Goal: Check status: Check status

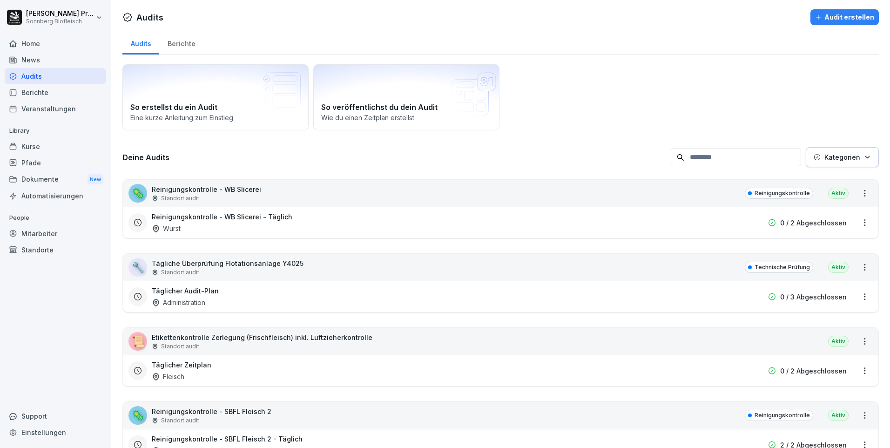
click at [858, 221] on html "[PERSON_NAME] Sonnberg Biofleisch Home News Audits Berichte Veranstaltungen Lib…" at bounding box center [445, 224] width 890 height 448
click at [671, 198] on html "[PERSON_NAME] Sonnberg Biofleisch Home News Audits Berichte Veranstaltungen Lib…" at bounding box center [445, 224] width 890 height 448
click at [304, 200] on div "🦠 Reinigungskontrolle - WB Slicerei Standort audit Reinigungskontrolle Aktiv" at bounding box center [500, 193] width 755 height 27
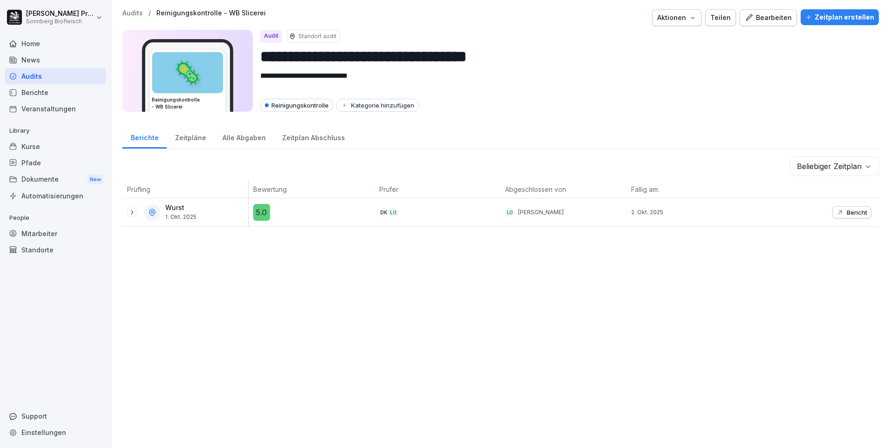
click at [130, 213] on icon at bounding box center [131, 211] width 7 height 7
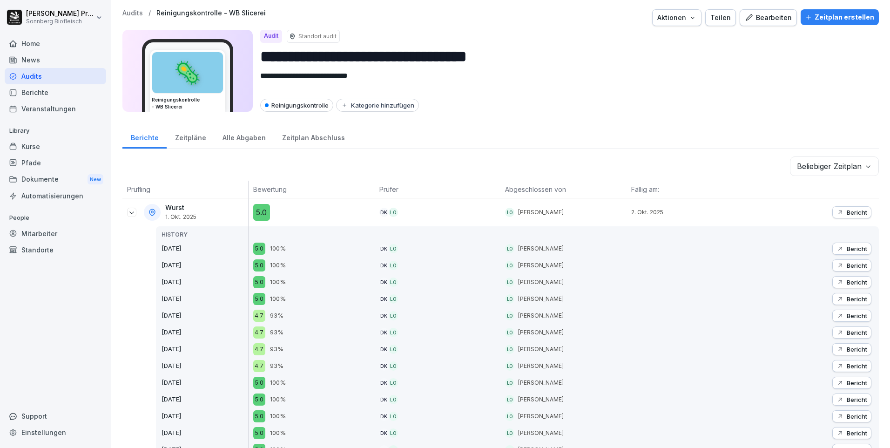
click at [857, 211] on p "Bericht" at bounding box center [856, 211] width 20 height 7
